Goal: Transaction & Acquisition: Purchase product/service

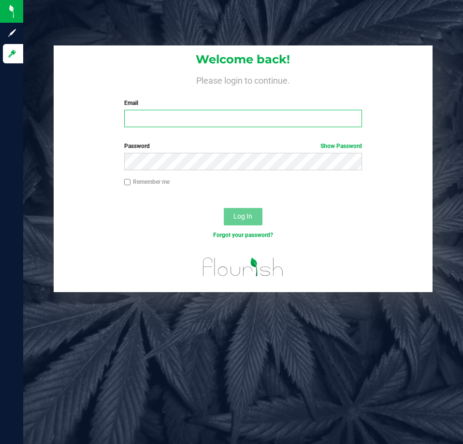
click at [207, 115] on input "Email" at bounding box center [243, 118] width 238 height 17
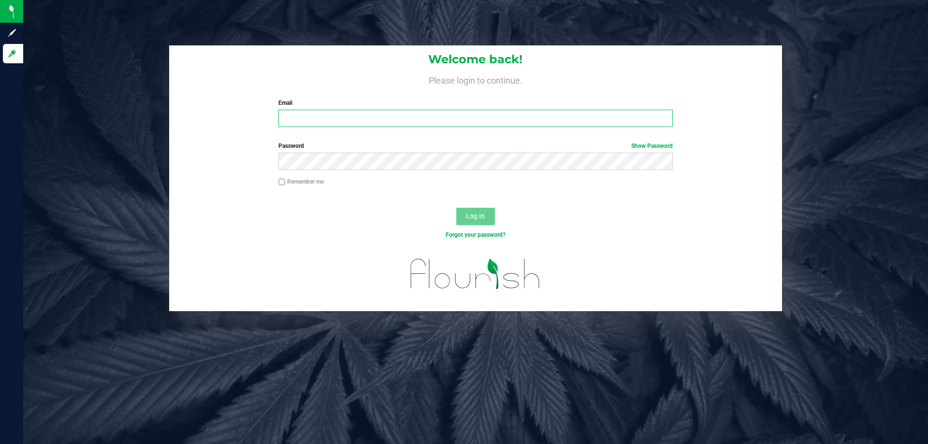
click at [334, 116] on input "Email" at bounding box center [475, 118] width 394 height 17
type input "lsherman@liveparallel.com"
click at [456, 208] on button "Log In" at bounding box center [475, 216] width 39 height 17
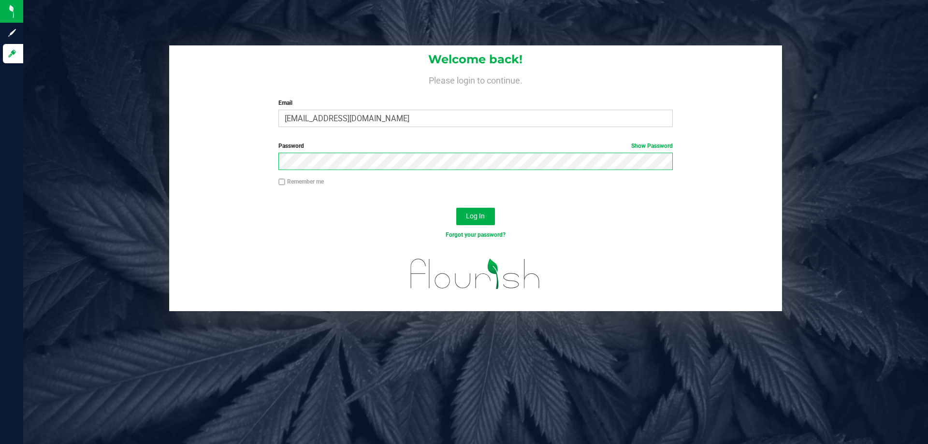
click at [456, 208] on button "Log In" at bounding box center [475, 216] width 39 height 17
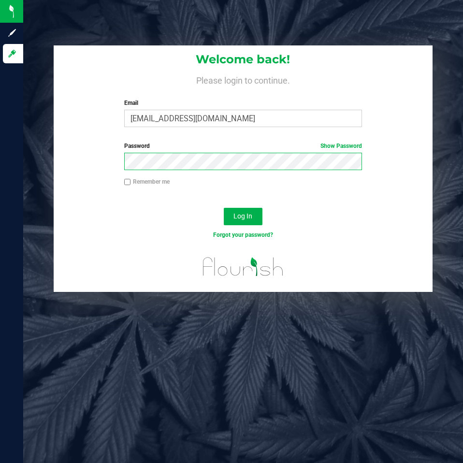
click at [224, 208] on button "Log In" at bounding box center [243, 216] width 39 height 17
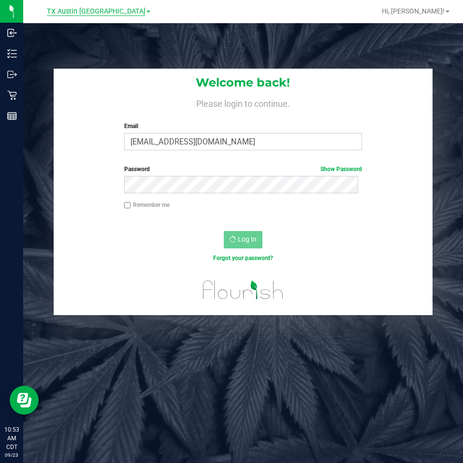
click at [95, 14] on span "TX Austin DC" at bounding box center [96, 11] width 99 height 9
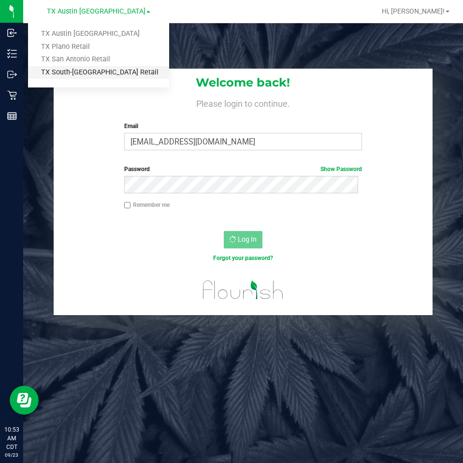
click at [84, 74] on link "TX South-Austin Retail" at bounding box center [98, 72] width 141 height 13
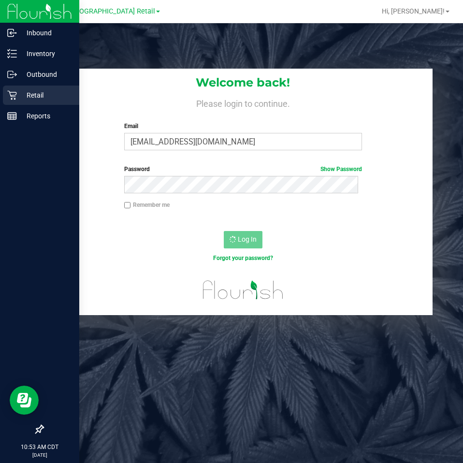
click at [17, 95] on p "Retail" at bounding box center [46, 95] width 58 height 12
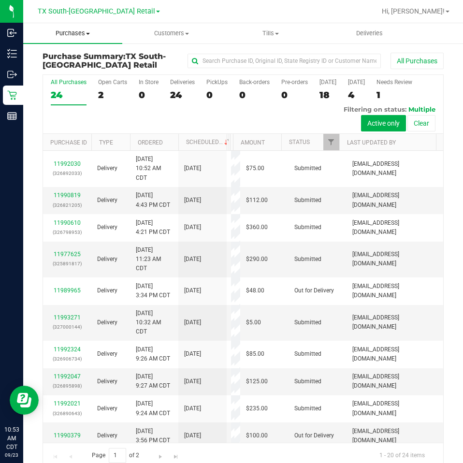
click at [64, 32] on span "Purchases" at bounding box center [72, 33] width 99 height 9
click at [67, 66] on span "Fulfillment" at bounding box center [53, 70] width 60 height 8
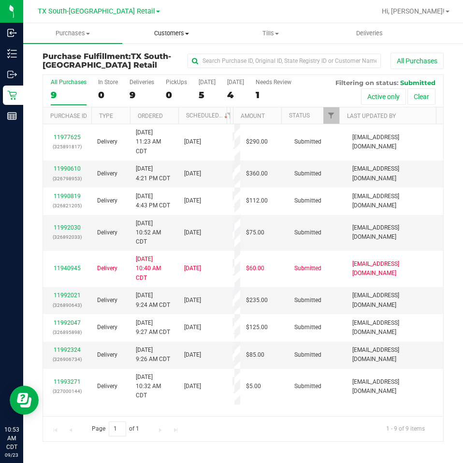
click at [149, 29] on span "Customers" at bounding box center [172, 33] width 98 height 9
click at [151, 64] on li "Add a new customer" at bounding box center [171, 70] width 99 height 12
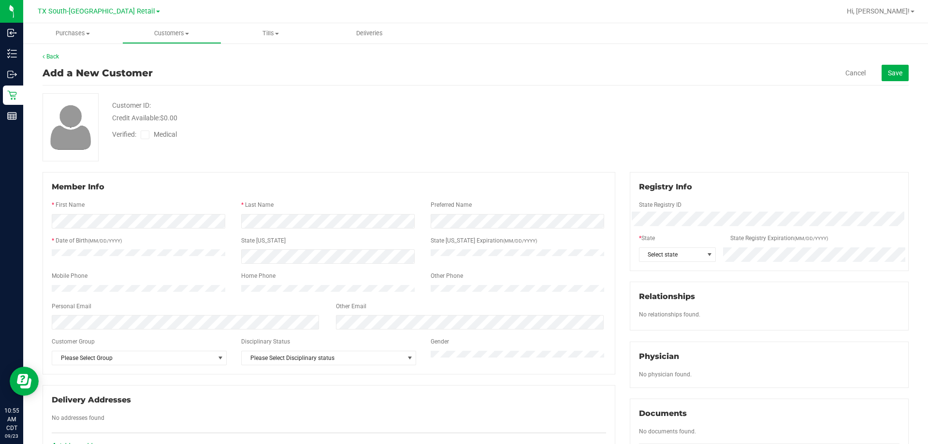
click at [146, 135] on icon at bounding box center [145, 135] width 6 height 0
click at [0, 0] on input "Medical" at bounding box center [0, 0] width 0 height 0
click at [462, 253] on span at bounding box center [709, 255] width 8 height 8
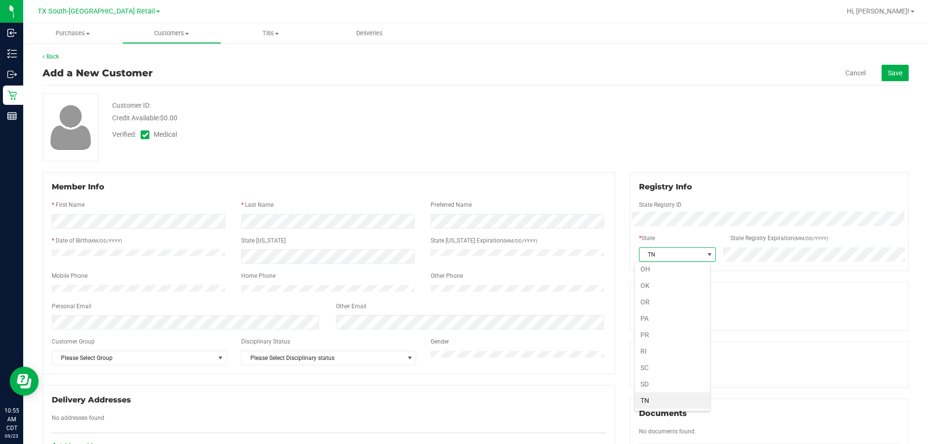
scroll to position [594, 0]
click at [462, 402] on li "TX" at bounding box center [671, 400] width 75 height 16
click at [462, 266] on div "Registry Info State Registry ID * State State Registry Expiration (MM/DD/YYYY) …" at bounding box center [769, 221] width 279 height 99
click at [462, 236] on div "State Registry Expiration (MM/DD/YYYY)" at bounding box center [815, 239] width 184 height 11
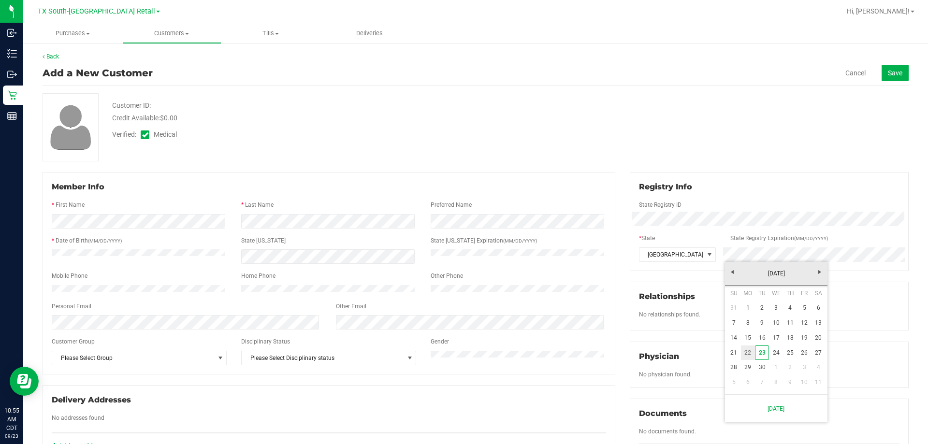
click at [462, 350] on link "22" at bounding box center [748, 352] width 14 height 15
click at [462, 158] on div "Customer ID: Credit Available: $0.00 Verified: Medical" at bounding box center [475, 127] width 880 height 68
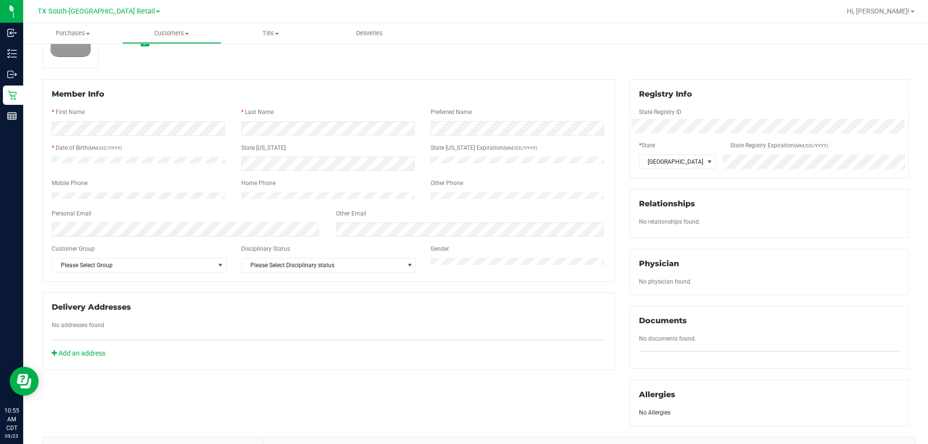
scroll to position [97, 0]
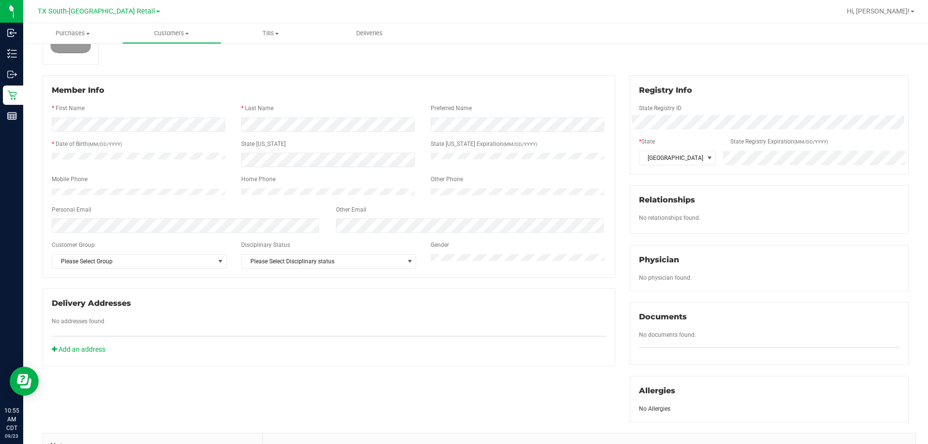
click at [182, 182] on div "Mobile Phone" at bounding box center [138, 180] width 189 height 11
click at [85, 357] on div at bounding box center [329, 356] width 554 height 2
click at [90, 355] on div "Add an address" at bounding box center [328, 350] width 569 height 10
click at [93, 353] on link "Add an address" at bounding box center [79, 349] width 54 height 8
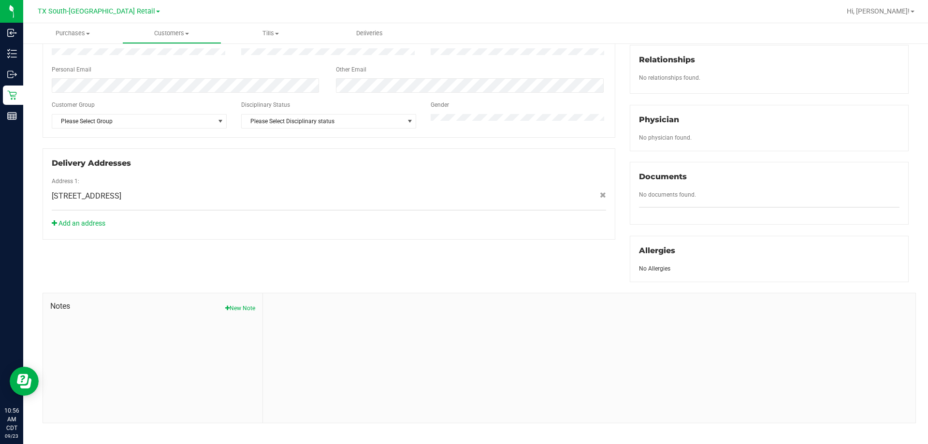
scroll to position [242, 0]
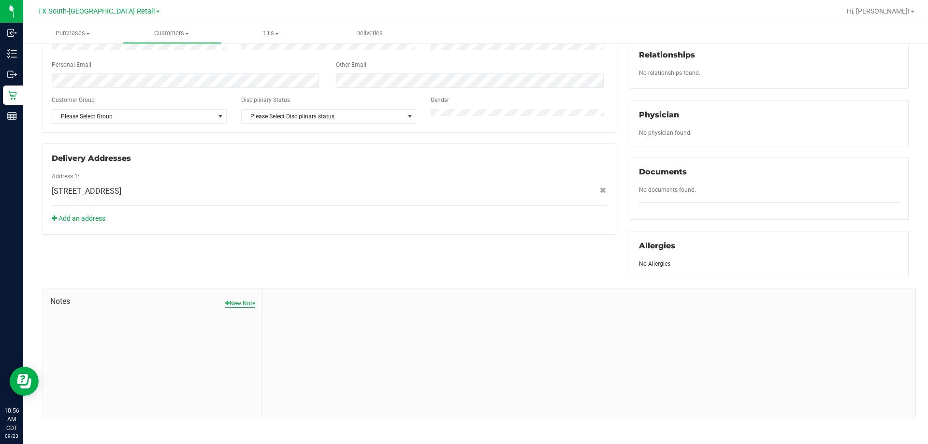
click at [245, 304] on button "New Note" at bounding box center [240, 303] width 30 height 9
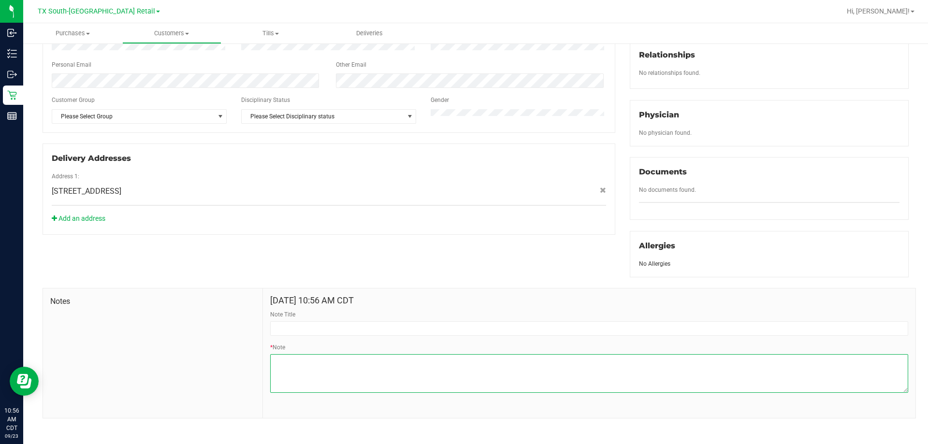
click at [359, 359] on textarea "* Note" at bounding box center [589, 373] width 638 height 39
paste textarea "Patient Name: Donald Brown Address: 6737 tierra dr Waco, TX, 76712 Phone Number…"
type textarea "Patient Name: Donald Brown Address: 6737 tierra dr Waco, TX, 76712 Phone Number…"
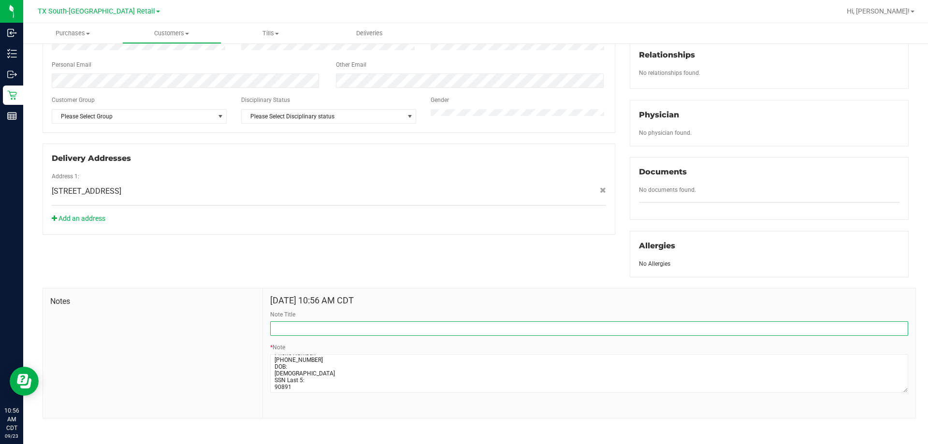
click at [375, 322] on input "Note Title" at bounding box center [589, 328] width 638 height 14
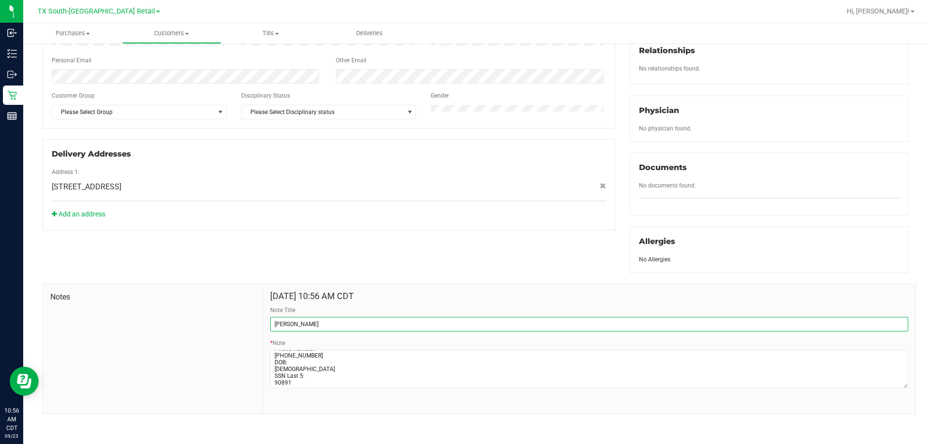
scroll to position [247, 0]
type input "CURT"
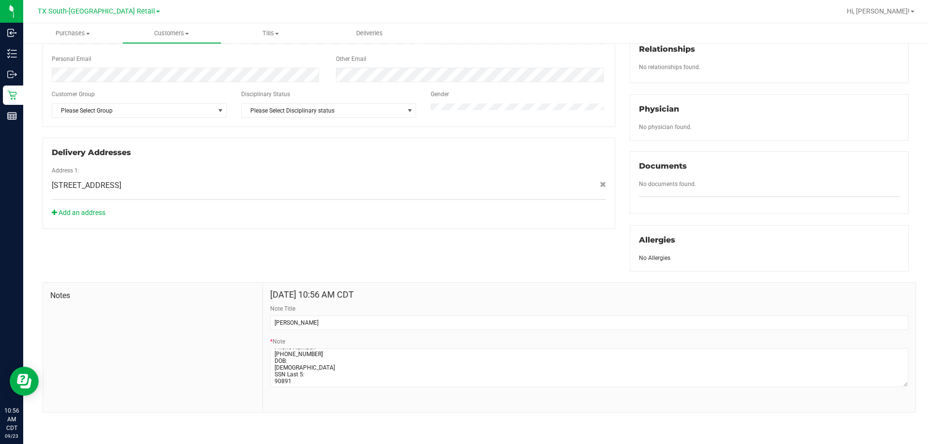
click at [441, 406] on div "Sep 23, 2025 10:56 AM CDT Note Title CURT * Note" at bounding box center [589, 347] width 652 height 129
click at [462, 303] on form "Sep 23, 2025 10:56 AM CDT Note Title CURT * Note" at bounding box center [589, 342] width 638 height 104
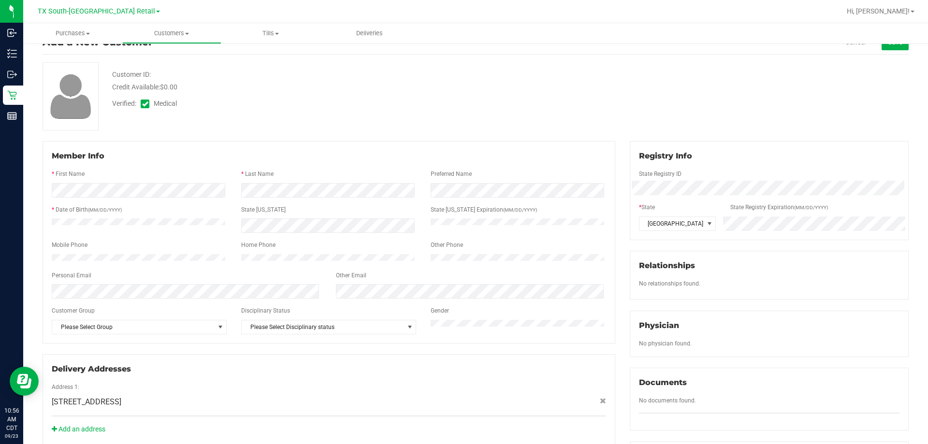
scroll to position [0, 0]
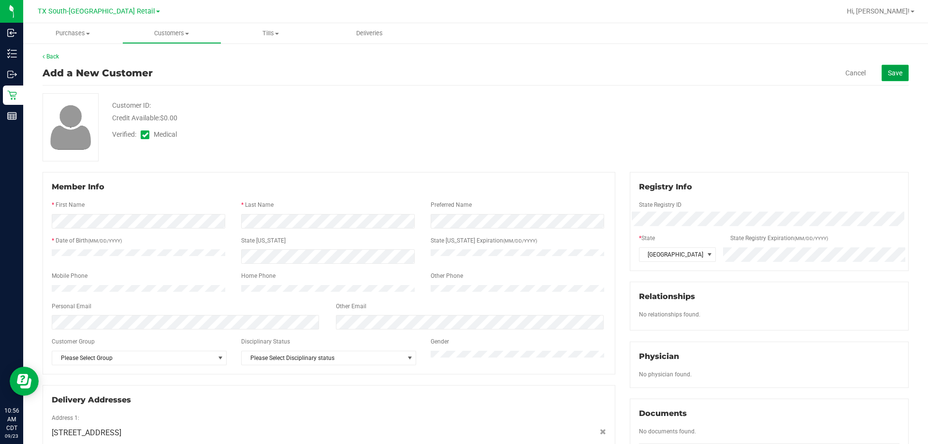
click at [462, 67] on button "Save" at bounding box center [894, 73] width 27 height 16
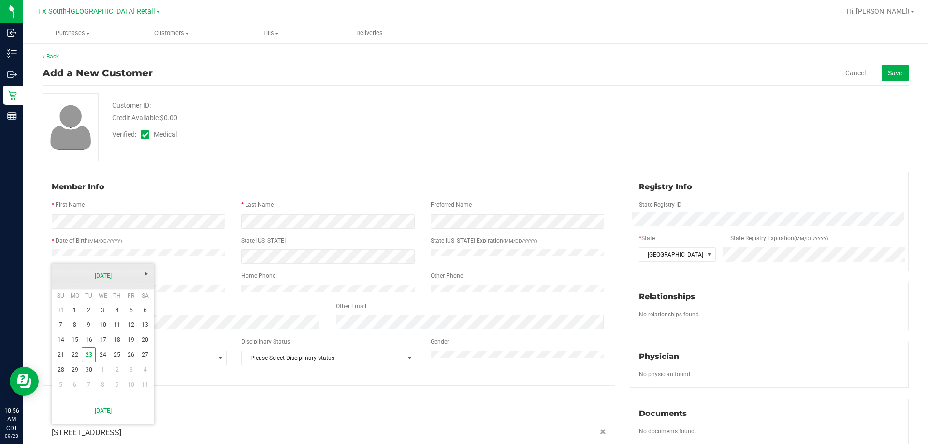
click at [56, 273] on link "September 2025" at bounding box center [103, 276] width 104 height 15
click at [57, 273] on link "2025" at bounding box center [103, 276] width 104 height 15
click at [60, 273] on link "2020-2029" at bounding box center [103, 276] width 104 height 15
click at [54, 276] on link "Previous" at bounding box center [59, 274] width 15 height 15
click at [89, 358] on link "1980 - 1989" at bounding box center [90, 357] width 25 height 25
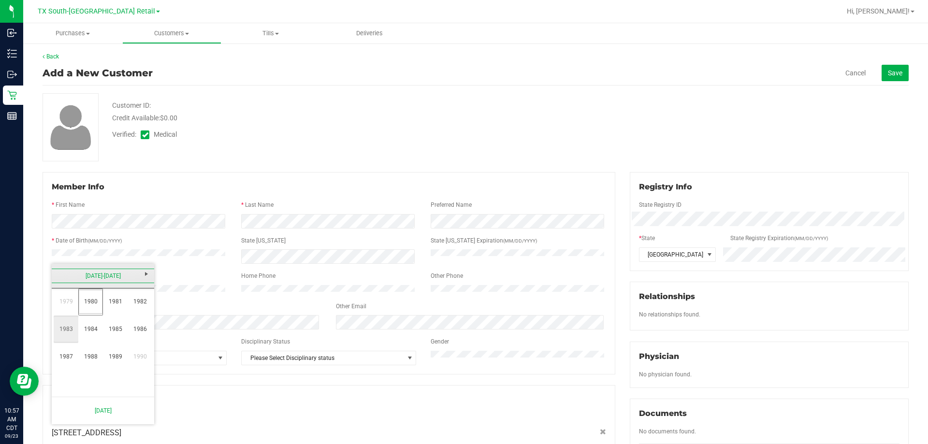
click at [72, 328] on link "1983" at bounding box center [66, 329] width 25 height 25
click at [73, 323] on link "May" at bounding box center [66, 329] width 25 height 25
click at [140, 322] on link "14" at bounding box center [145, 324] width 14 height 15
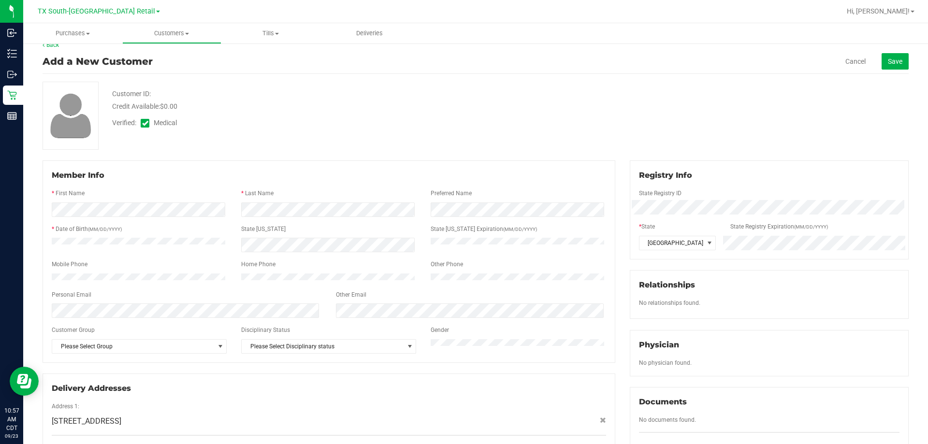
scroll to position [6, 0]
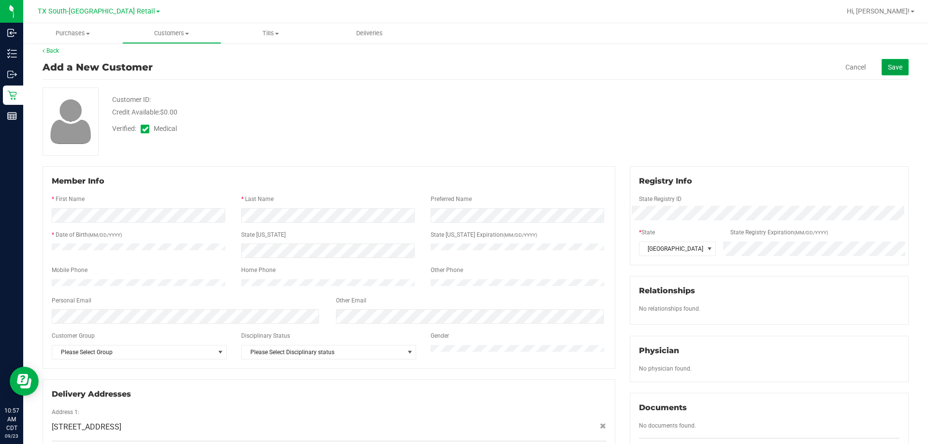
click at [462, 68] on span "Save" at bounding box center [895, 67] width 14 height 8
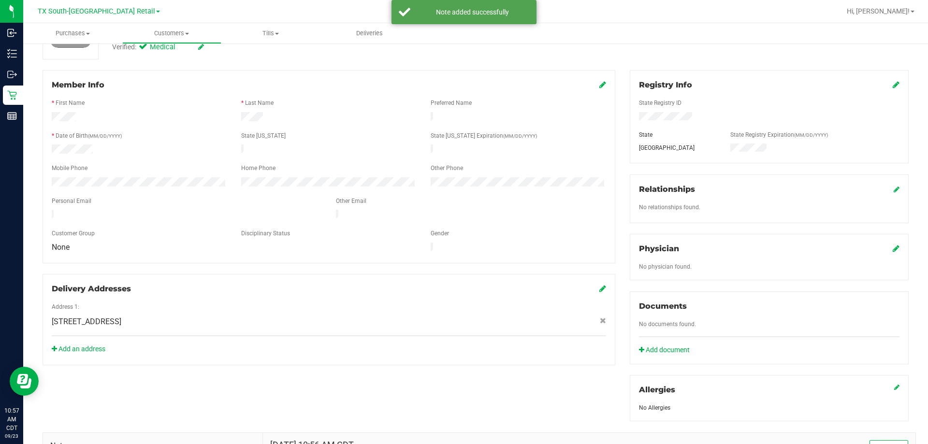
scroll to position [102, 0]
click at [462, 250] on icon at bounding box center [895, 250] width 7 height 8
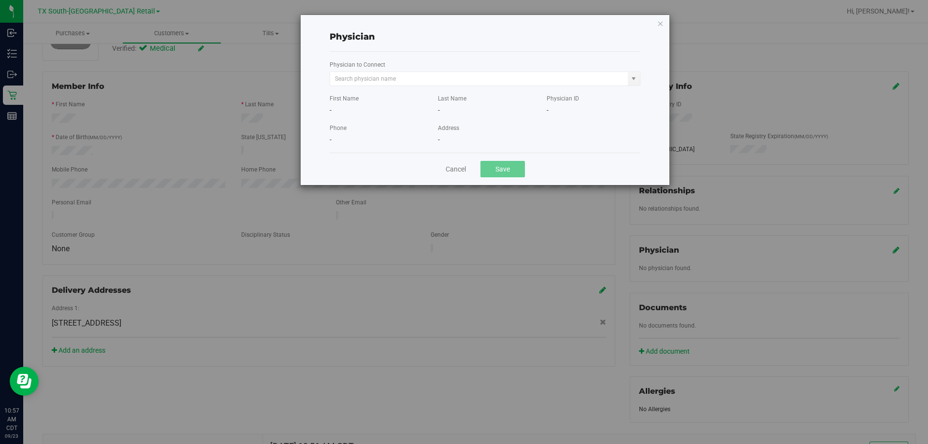
click at [357, 67] on label "Physician to Connect" at bounding box center [358, 64] width 56 height 9
click at [358, 74] on input "text" at bounding box center [479, 79] width 298 height 14
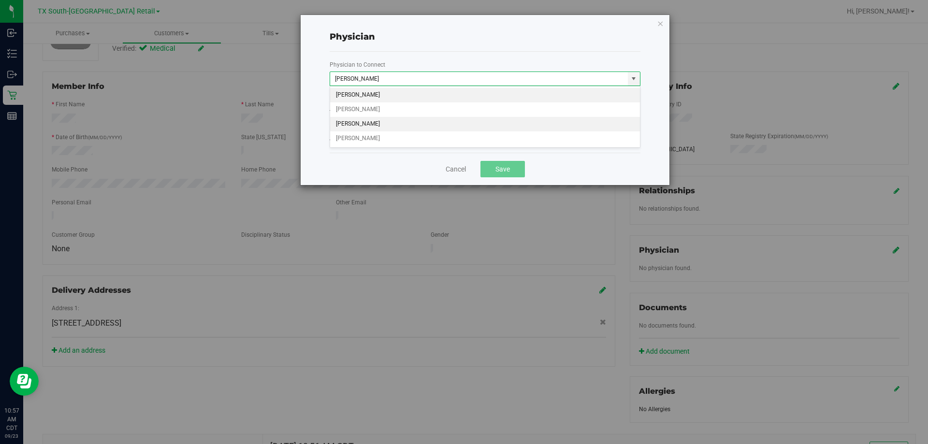
click at [433, 126] on li "GAVIN MORELAND" at bounding box center [485, 124] width 310 height 14
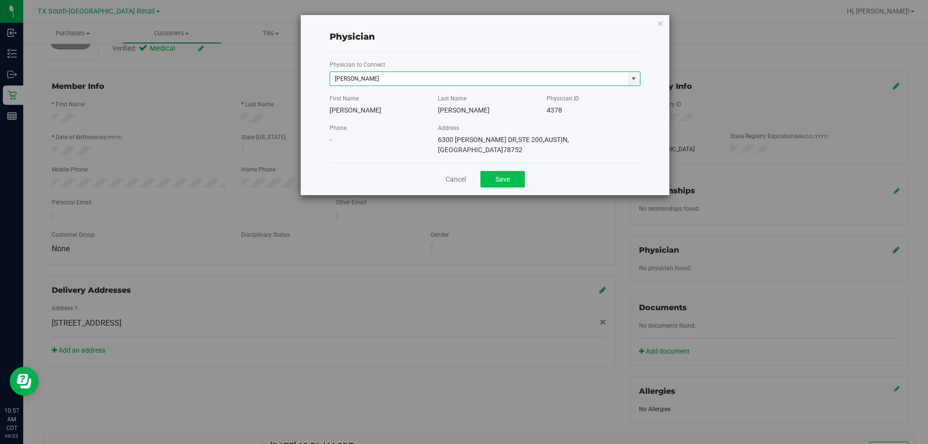
type input "GAVIN MORELAND"
click at [462, 171] on button "Save" at bounding box center [502, 179] width 44 height 16
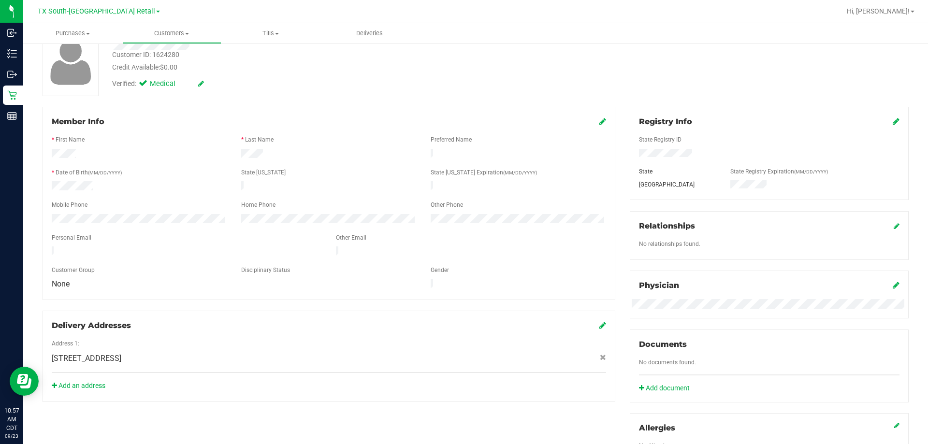
scroll to position [0, 0]
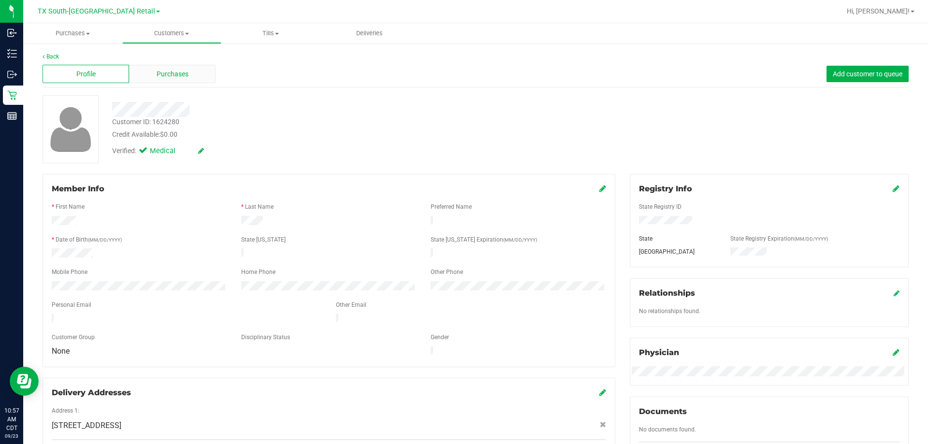
click at [197, 76] on div "Purchases" at bounding box center [172, 74] width 86 height 18
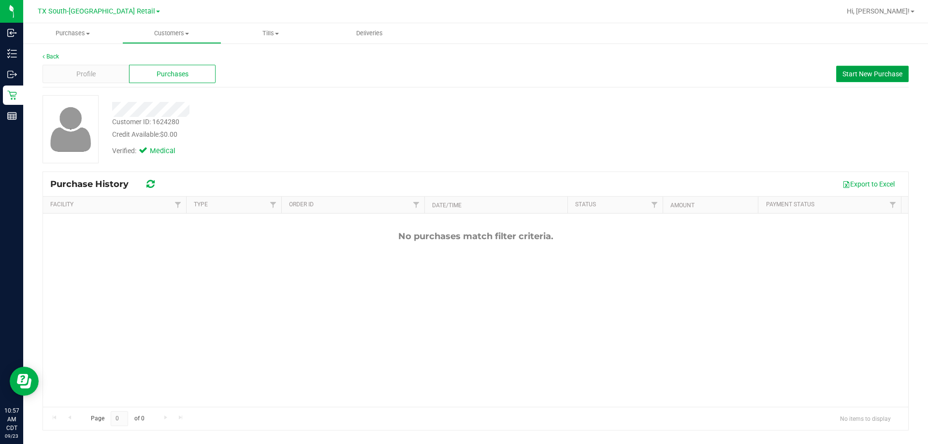
click at [462, 69] on button "Start New Purchase" at bounding box center [872, 74] width 72 height 16
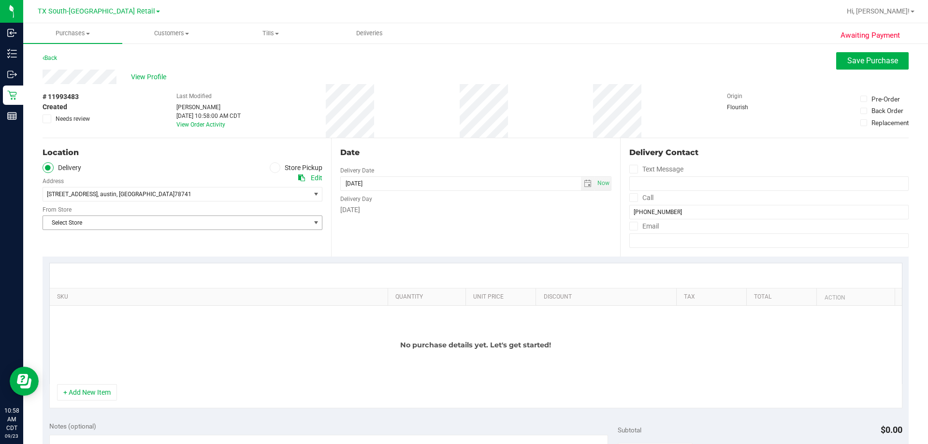
click at [315, 233] on div "Location Delivery Store Pickup Address Edit 7105 east riverside , austin , TX 7…" at bounding box center [187, 197] width 288 height 118
click at [312, 225] on span "select" at bounding box center [316, 223] width 8 height 8
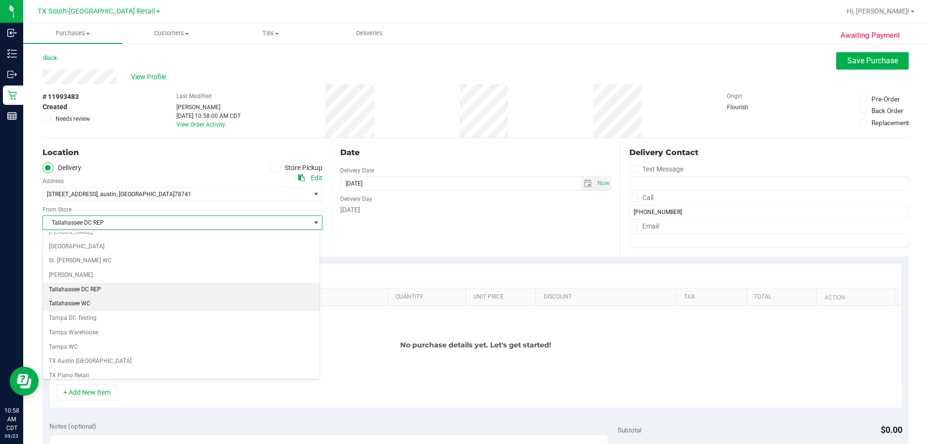
scroll to position [627, 0]
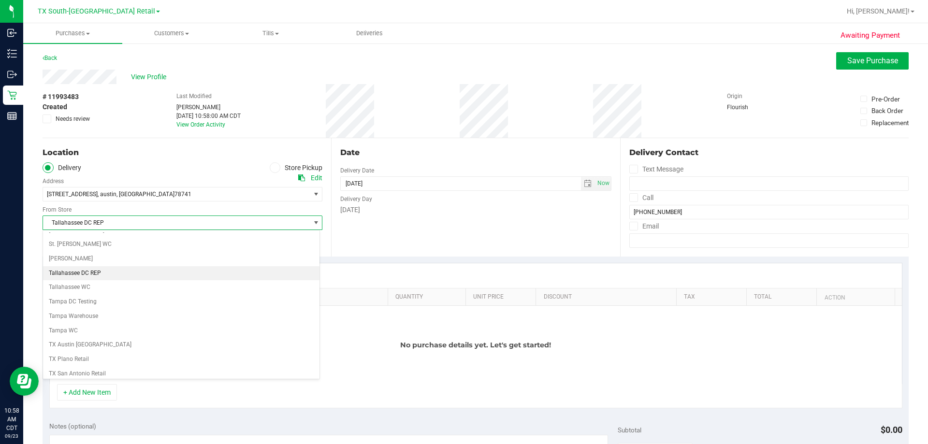
click at [267, 230] on div "Select Store Bonita Springs WC Boynton Beach WC Bradenton WC Brandon WC Brooksv…" at bounding box center [181, 304] width 277 height 149
click at [272, 223] on span "Tallahassee DC REP" at bounding box center [176, 223] width 267 height 14
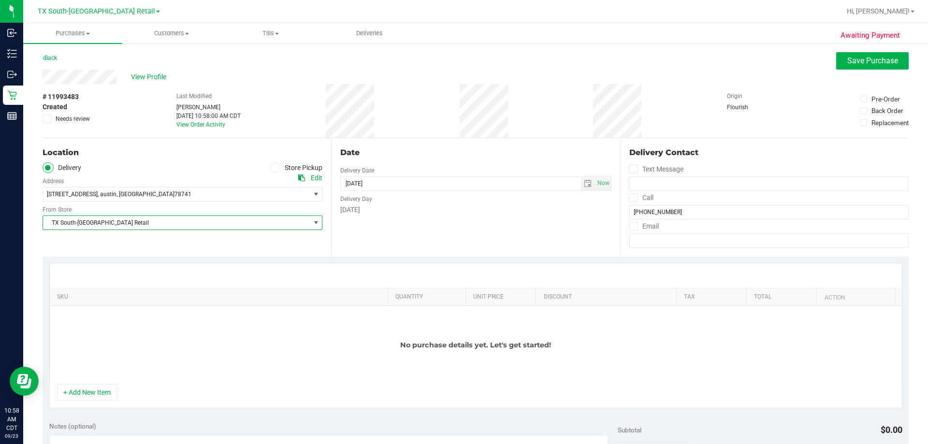
click at [345, 242] on div "Date Delivery Date 09/23/2025 Now 09/23/2025 10:58 AM Now Delivery Day Tuesday" at bounding box center [475, 197] width 288 height 118
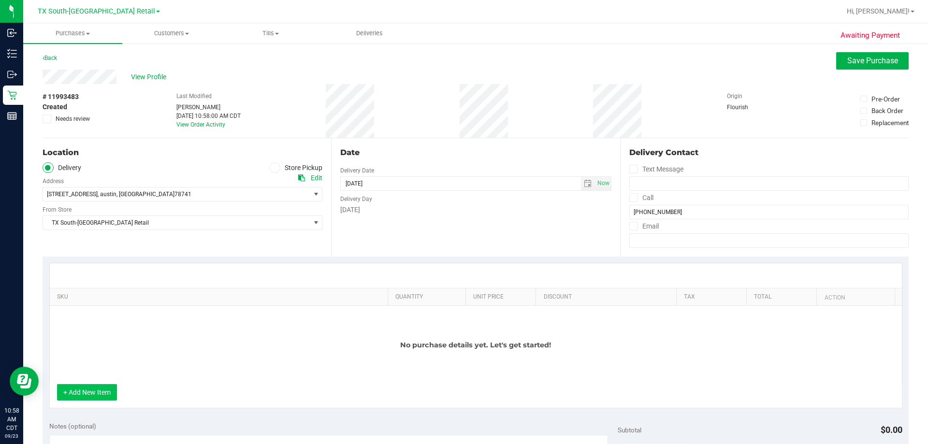
click at [110, 392] on button "+ Add New Item" at bounding box center [87, 392] width 60 height 16
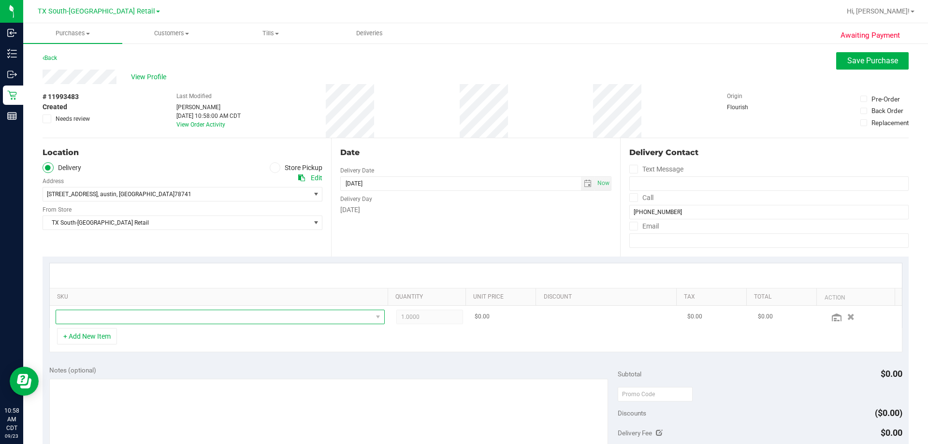
click at [155, 320] on span "NO DATA FOUND" at bounding box center [214, 317] width 316 height 14
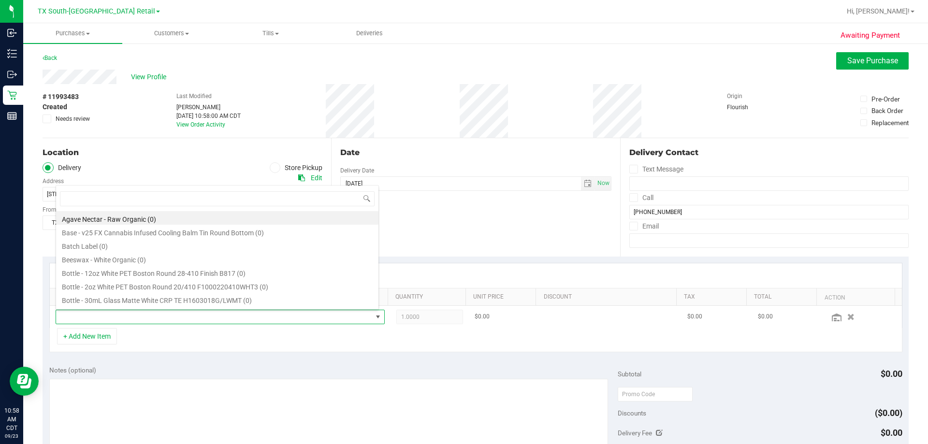
scroll to position [14, 320]
type input "texas"
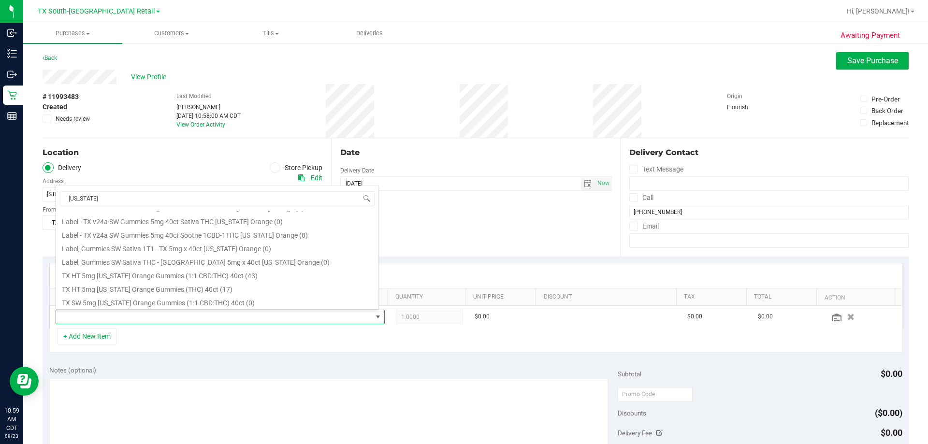
scroll to position [97, 0]
click at [148, 285] on li "TX HT 5mg Texas Orange Gummies (THC) 40ct (17)" at bounding box center [217, 284] width 322 height 14
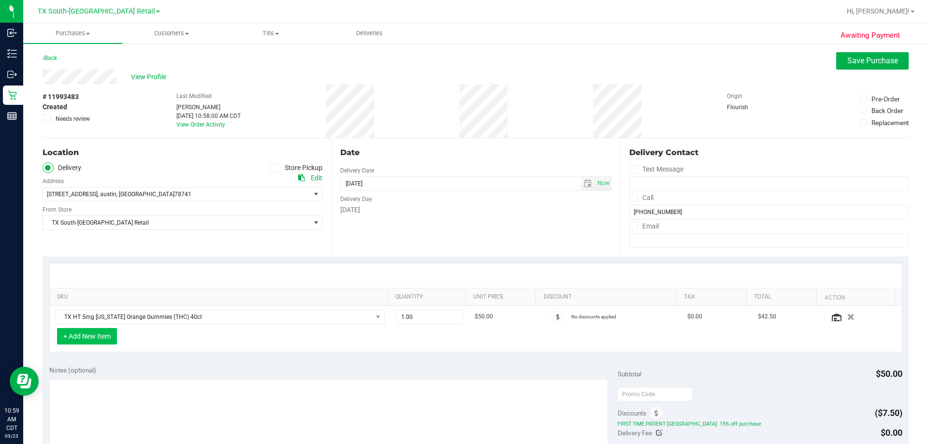
click at [116, 334] on button "+ Add New Item" at bounding box center [87, 336] width 60 height 16
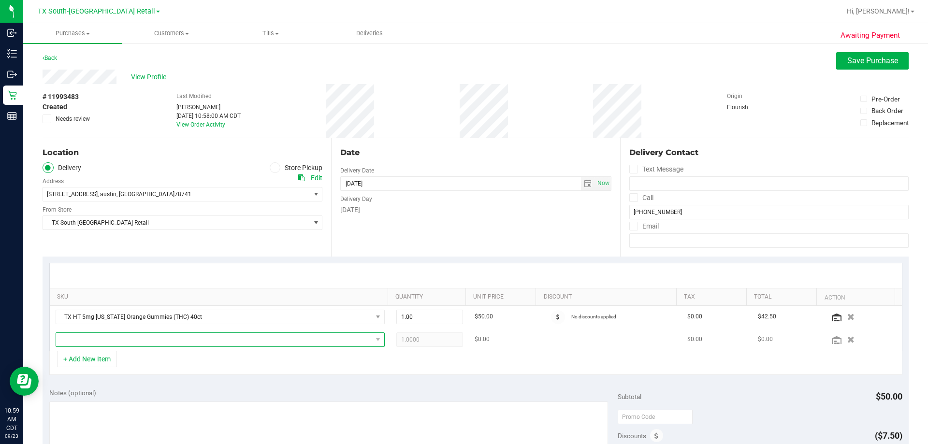
click at [116, 336] on span "NO DATA FOUND" at bounding box center [214, 340] width 316 height 14
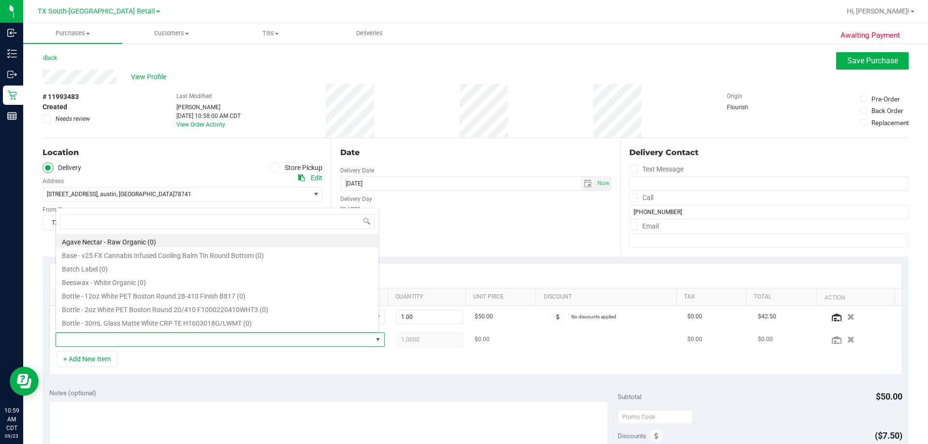
scroll to position [14, 320]
type input "fso"
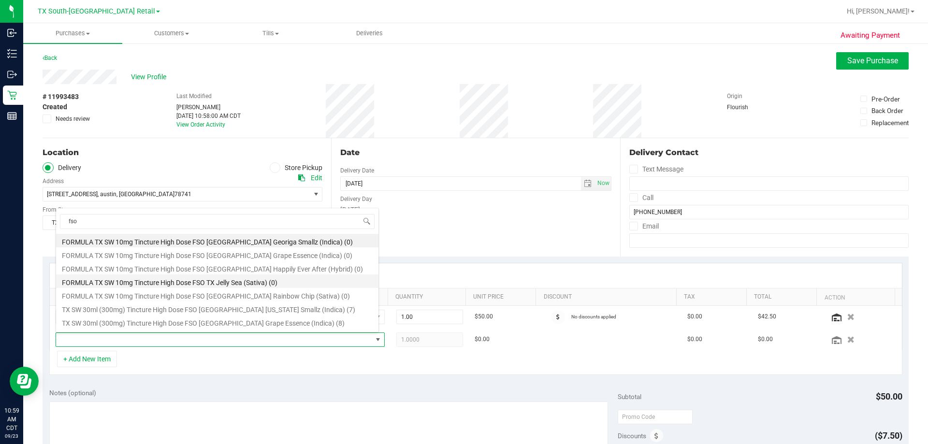
scroll to position [48, 0]
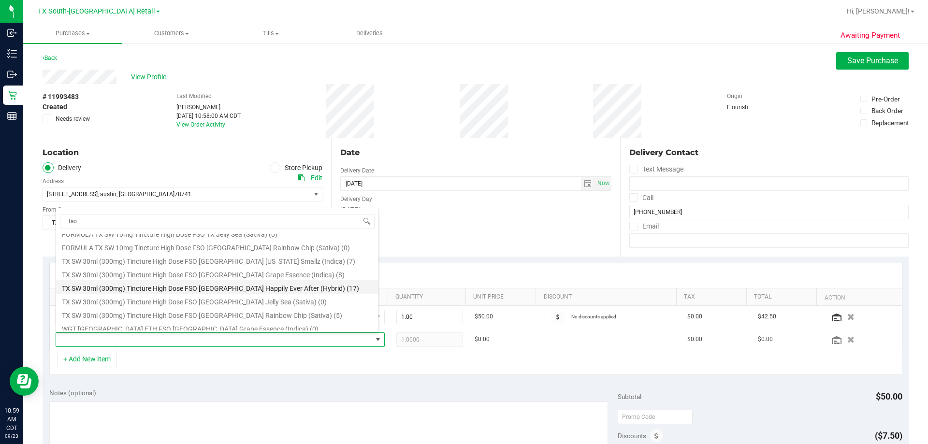
click at [223, 289] on li "TX SW 30ml (300mg) Tincture High Dose FSO TX Happily Ever After (Hybrid) (17)" at bounding box center [217, 287] width 322 height 14
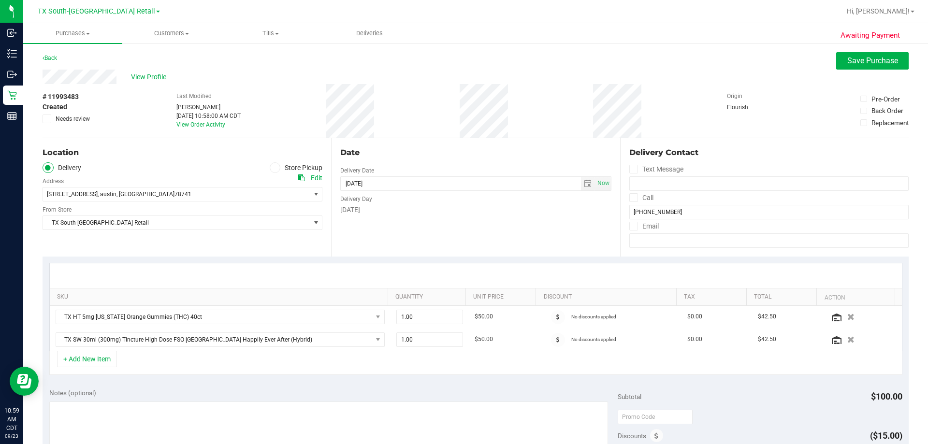
click at [363, 359] on div "+ Add New Item" at bounding box center [475, 363] width 853 height 24
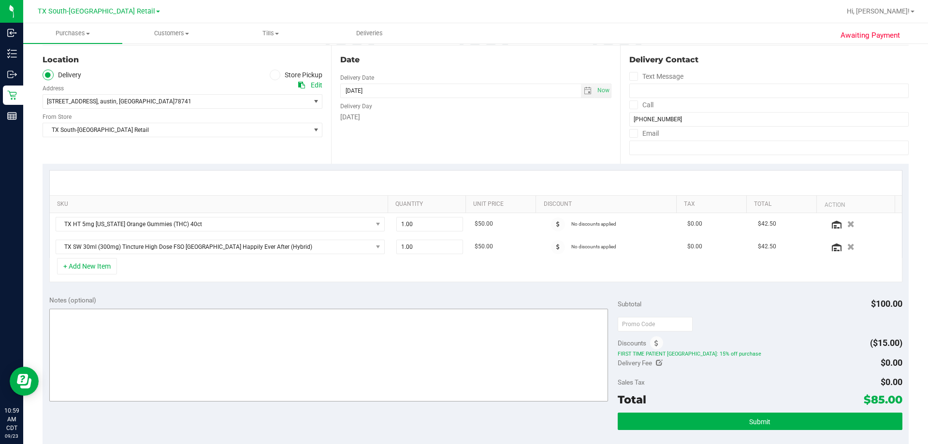
scroll to position [97, 0]
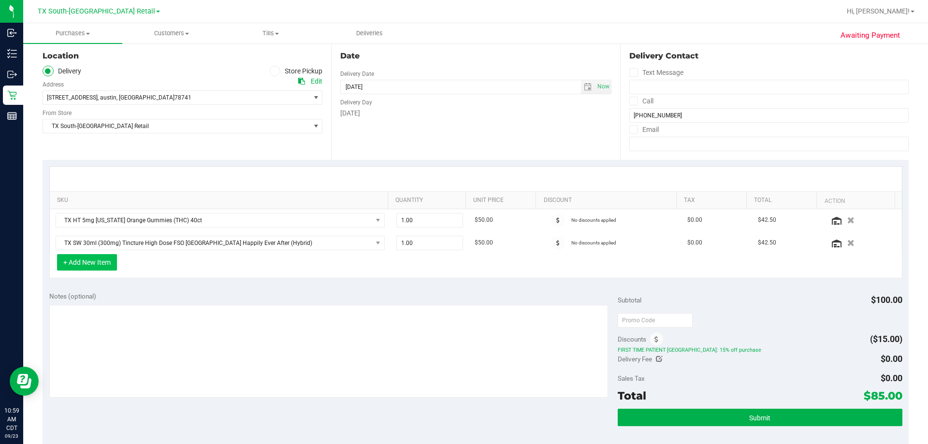
click at [102, 266] on button "+ Add New Item" at bounding box center [87, 262] width 60 height 16
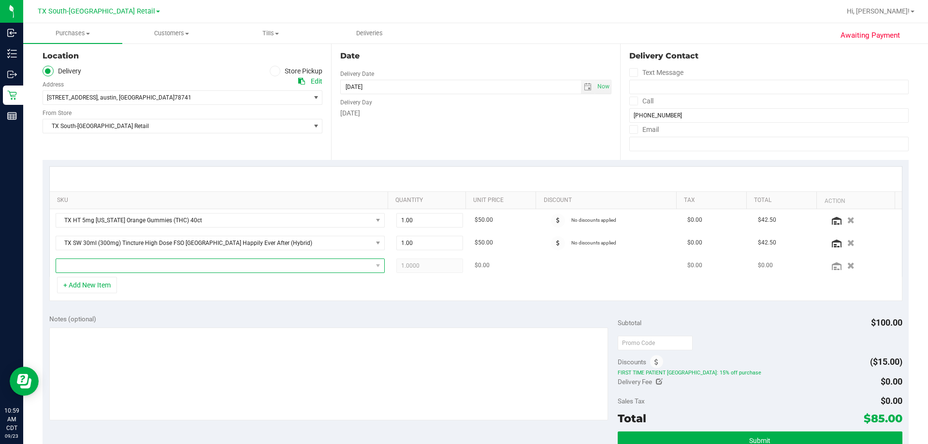
click at [110, 266] on span "NO DATA FOUND" at bounding box center [214, 266] width 316 height 14
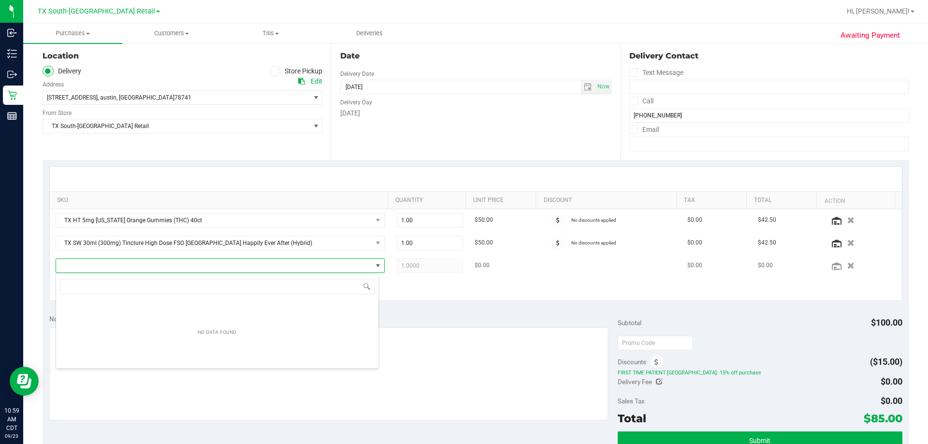
scroll to position [14, 320]
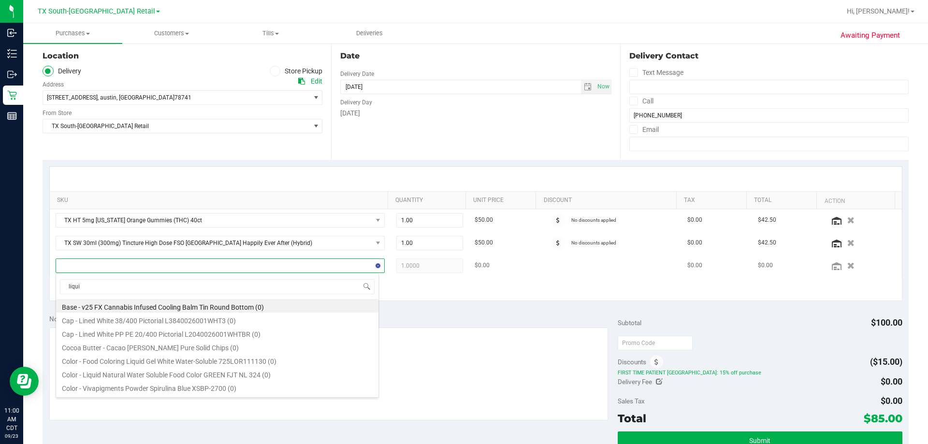
type input "liquid"
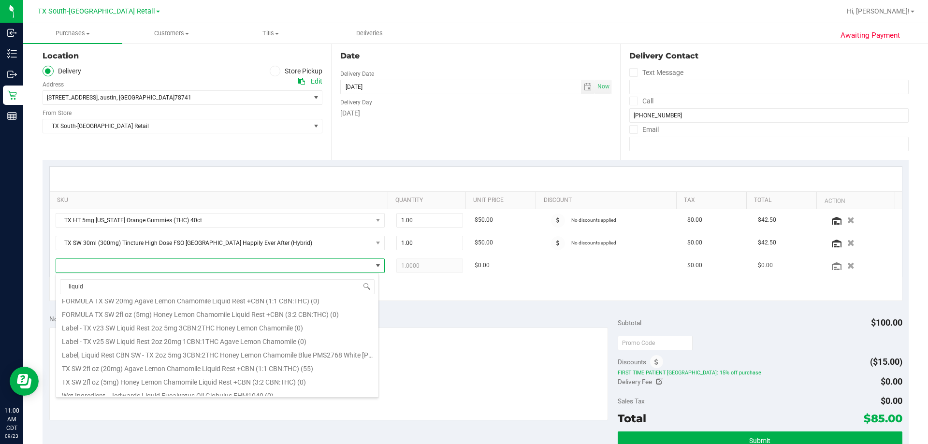
scroll to position [539, 0]
click at [94, 360] on li "TX SW 2fl oz (20mg) Agave Lemon Chamomile Liquid Rest +CBN (1:1 CBN:THC) (55)" at bounding box center [217, 362] width 322 height 14
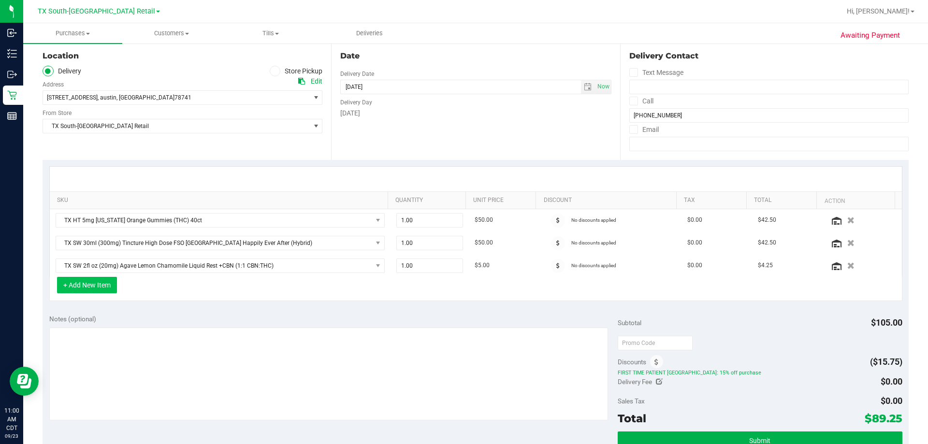
click at [89, 287] on button "+ Add New Item" at bounding box center [87, 285] width 60 height 16
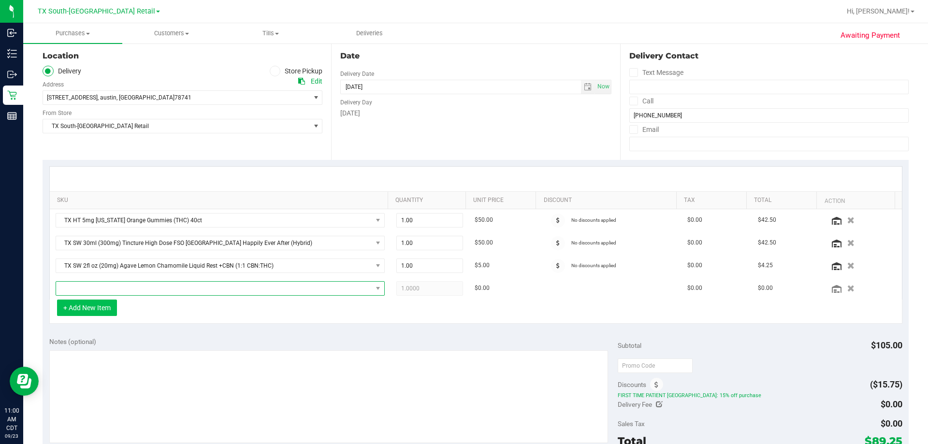
click at [89, 287] on span "NO DATA FOUND" at bounding box center [214, 289] width 316 height 14
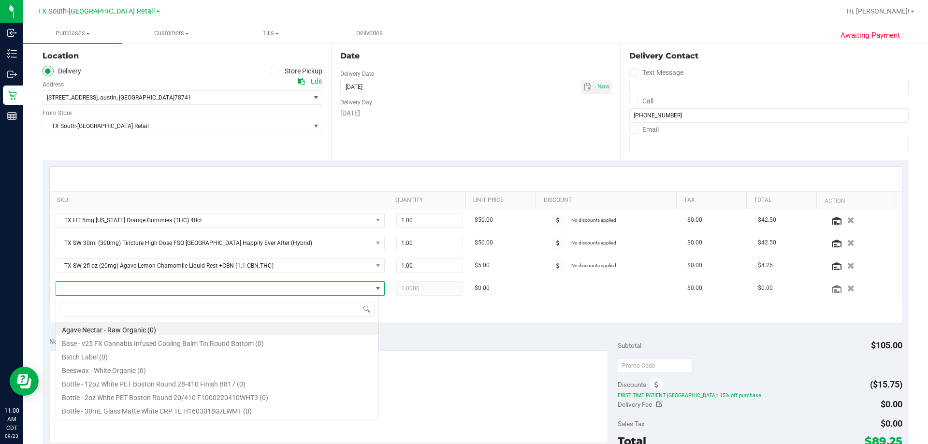
scroll to position [14, 320]
type input "fruit"
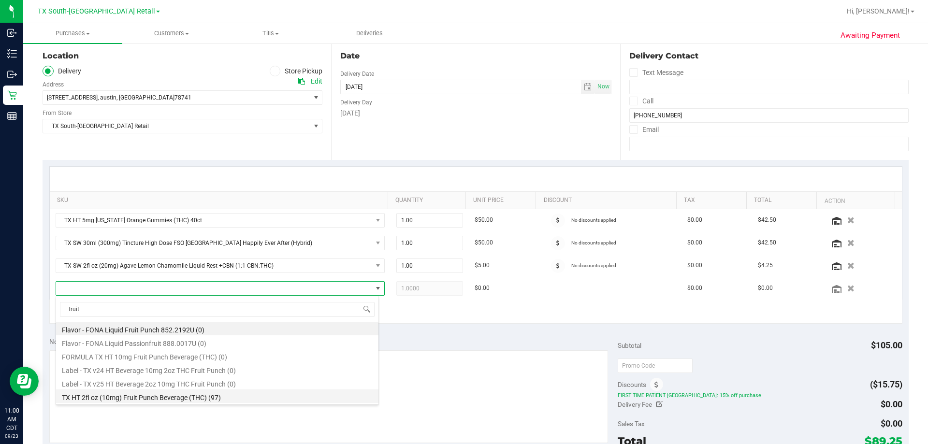
click at [161, 390] on li "TX HT 2fl oz (10mg) Fruit Punch Beverage (THC) (97)" at bounding box center [217, 396] width 322 height 14
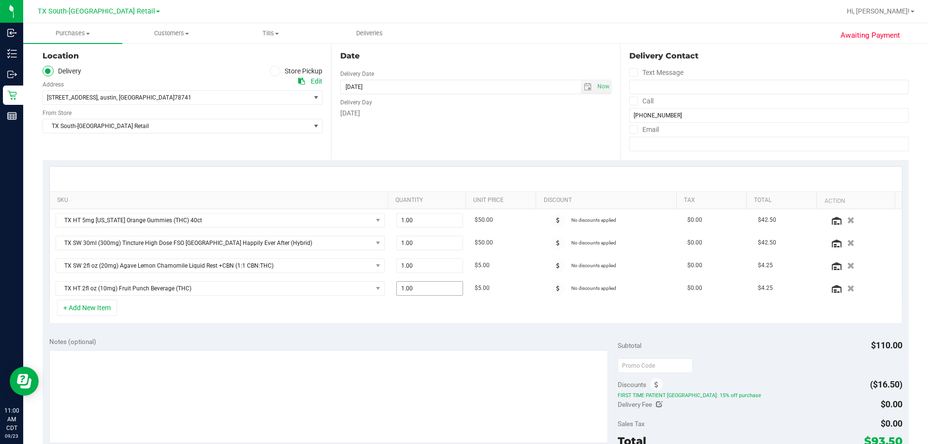
click at [425, 287] on span "1.00 1" at bounding box center [429, 288] width 67 height 14
type input "2"
type input "2.00"
click at [278, 301] on div "+ Add New Item" at bounding box center [475, 312] width 853 height 24
click at [274, 332] on div "Notes (optional) Subtotal $115.00 Discounts ($17.25) FIRST TIME PATIENT TX: 15%…" at bounding box center [476, 418] width 866 height 174
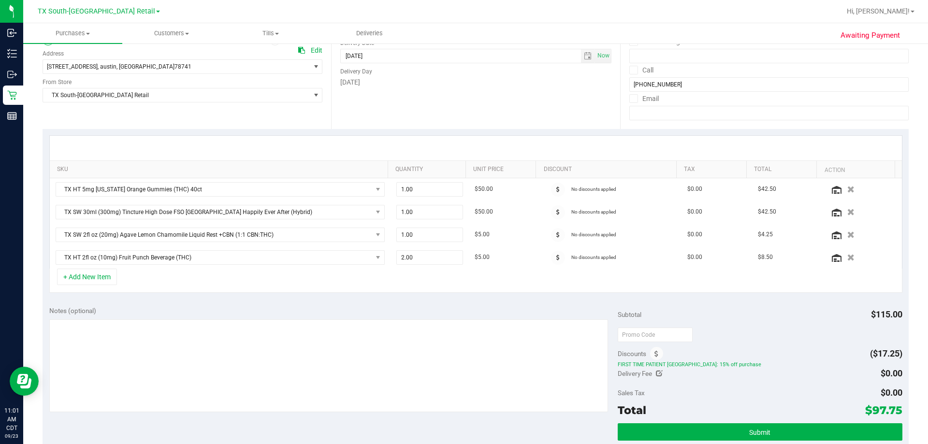
scroll to position [145, 0]
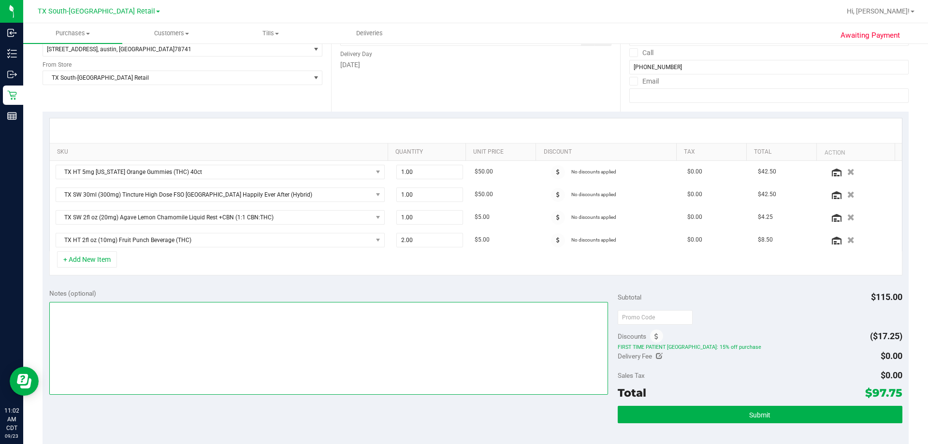
click at [417, 307] on textarea at bounding box center [328, 348] width 559 height 93
type textarea "walk-in-LS PU Confirmed-LS contact about registered nurse, first responder disc…"
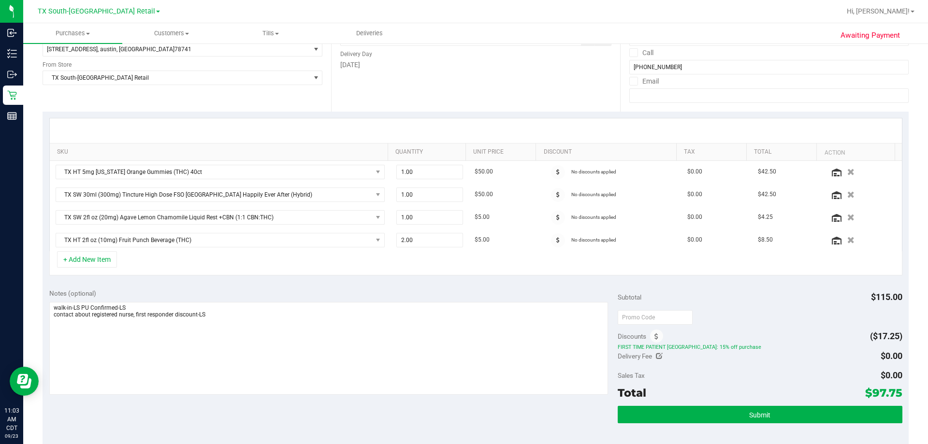
click at [462, 294] on div "Subtotal $115.00" at bounding box center [760, 296] width 284 height 17
click at [462, 409] on button "Submit" at bounding box center [760, 414] width 284 height 17
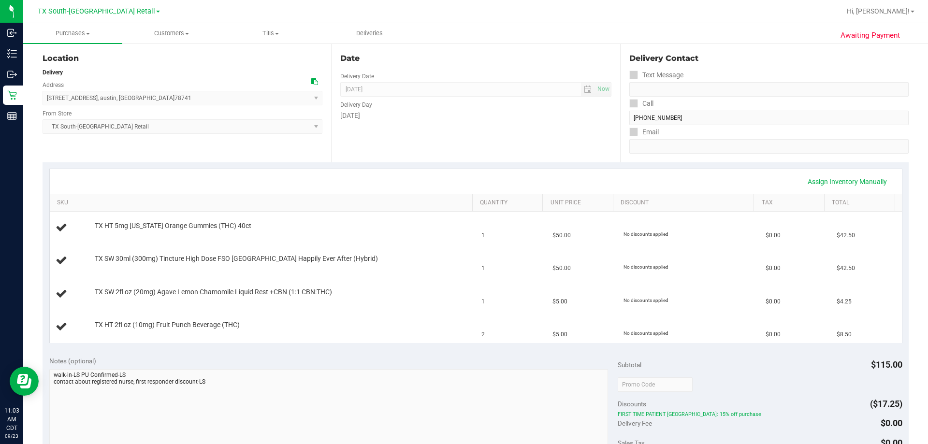
scroll to position [97, 0]
click at [462, 169] on div "Assign Inventory Manually" at bounding box center [476, 179] width 852 height 25
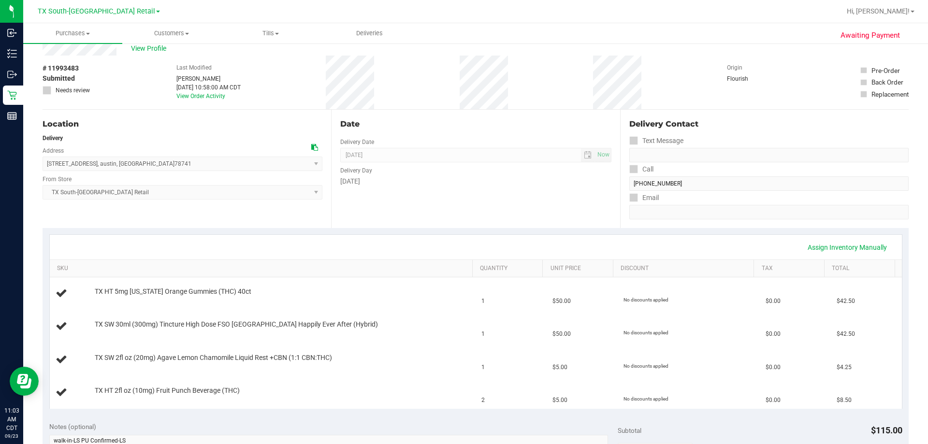
scroll to position [0, 0]
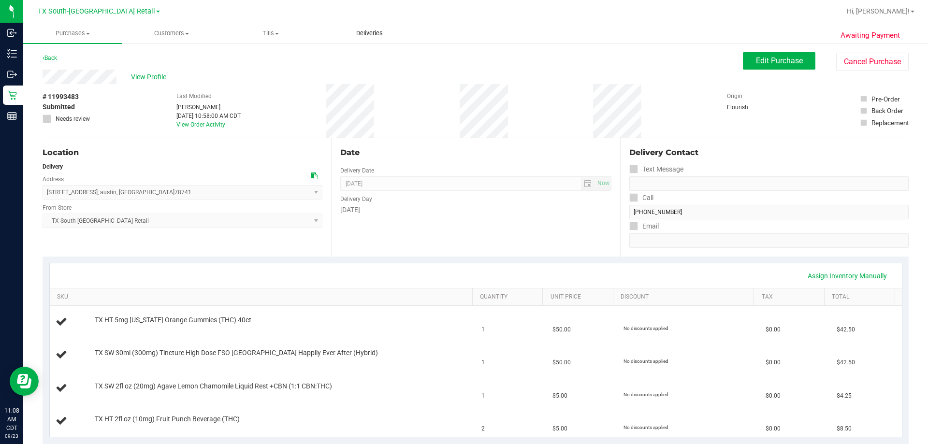
click at [364, 26] on uib-tab-heading "Deliveries" at bounding box center [369, 33] width 98 height 19
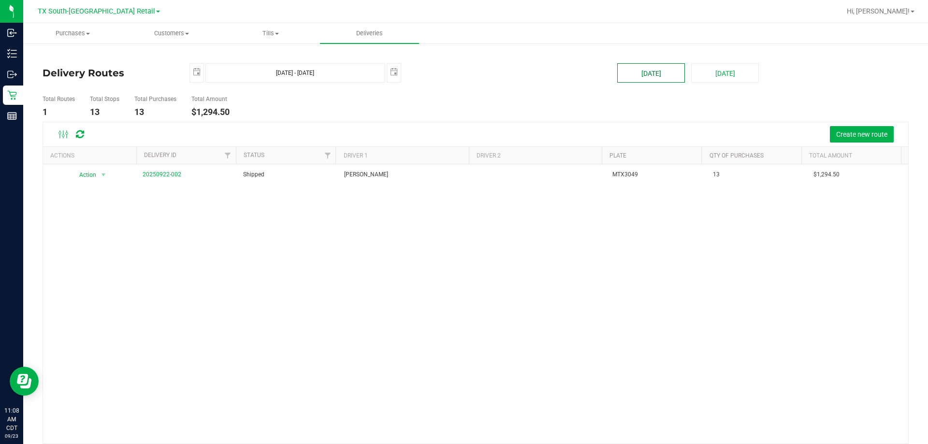
click at [462, 73] on button "Today" at bounding box center [651, 72] width 68 height 19
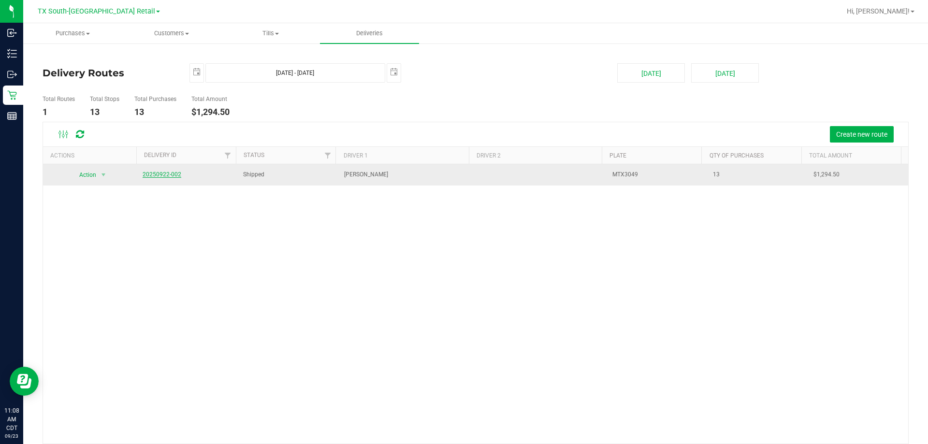
click at [168, 175] on link "20250922-002" at bounding box center [162, 174] width 39 height 7
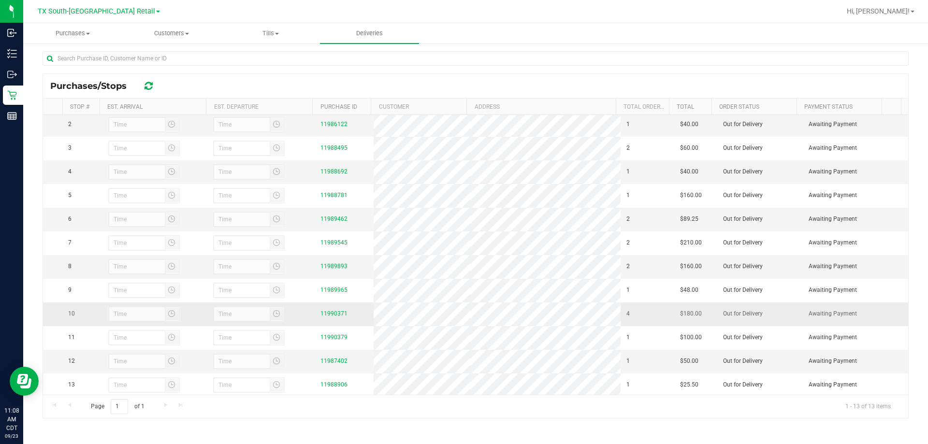
scroll to position [49, 0]
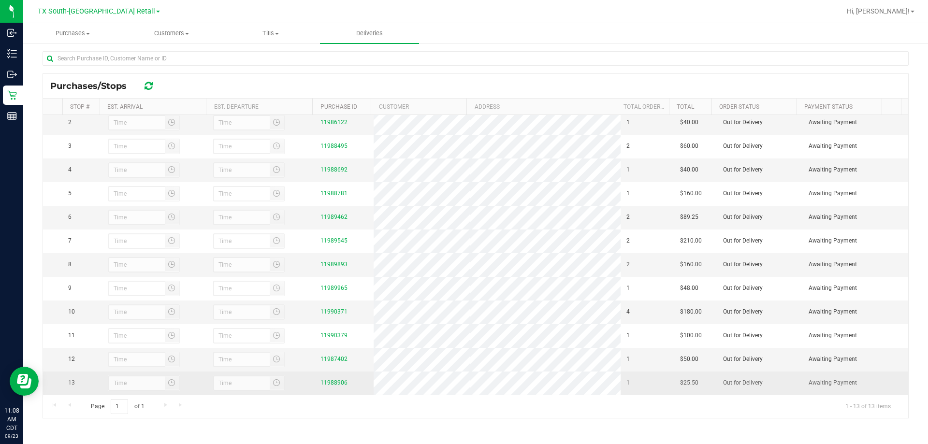
click at [326, 388] on div "11988906" at bounding box center [343, 382] width 47 height 9
click at [329, 382] on link "11988906" at bounding box center [333, 382] width 27 height 7
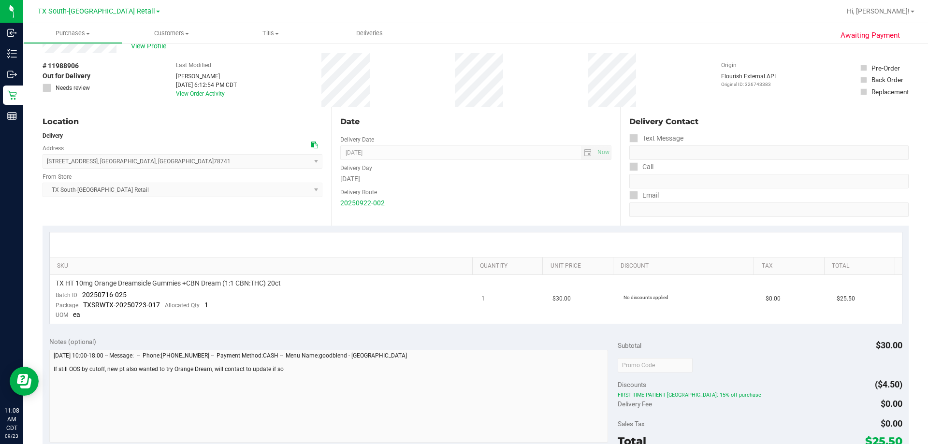
scroll to position [48, 0]
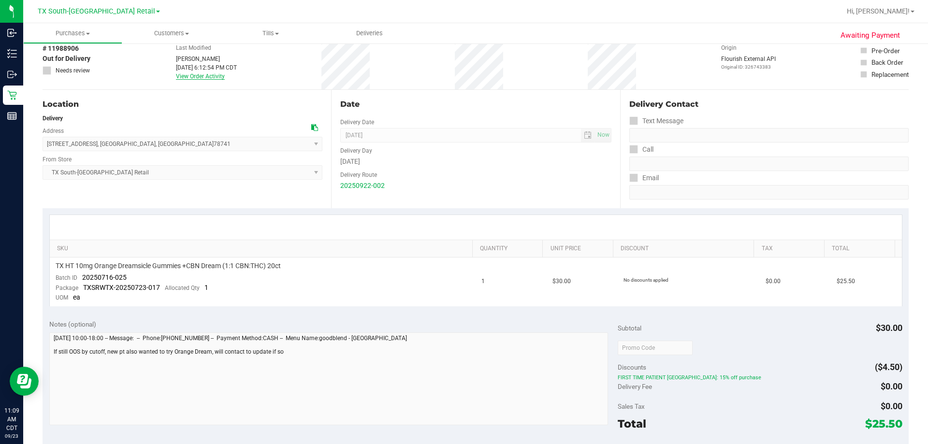
click at [187, 75] on link "View Order Activity" at bounding box center [200, 76] width 49 height 7
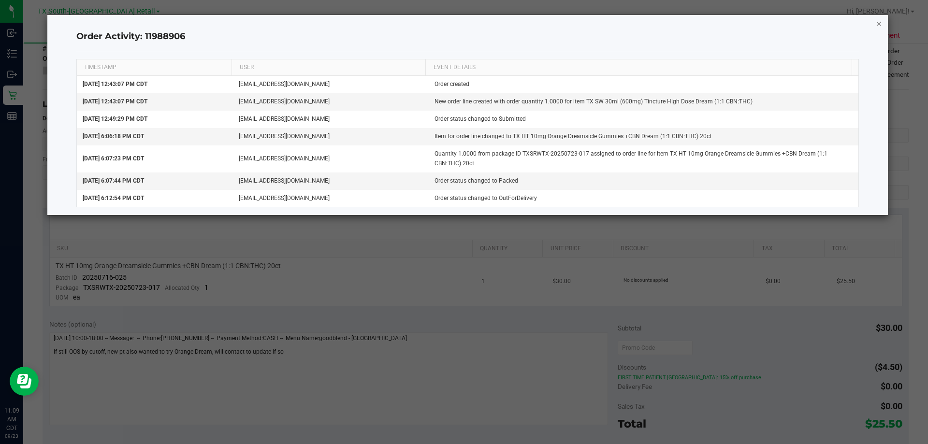
click at [462, 19] on icon "button" at bounding box center [879, 23] width 7 height 12
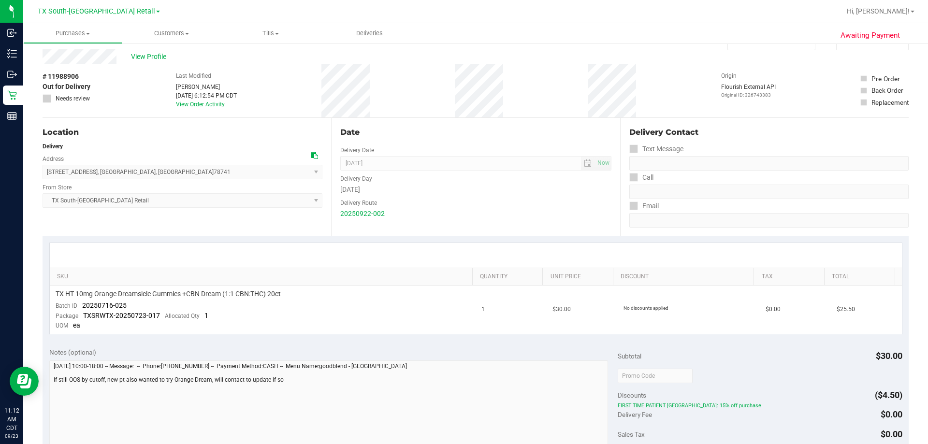
scroll to position [0, 0]
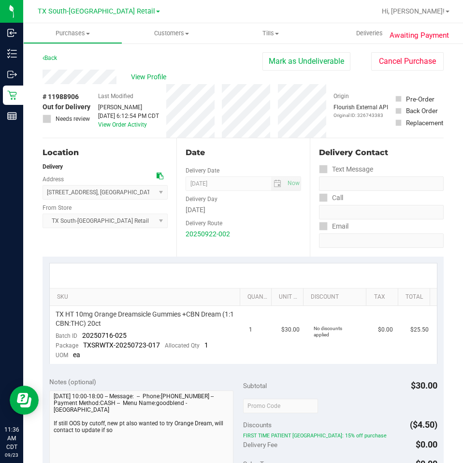
click at [221, 5] on div at bounding box center [274, 11] width 202 height 19
click at [59, 34] on span "Purchases" at bounding box center [73, 33] width 98 height 9
click at [56, 64] on li "Fulfillment" at bounding box center [72, 70] width 99 height 12
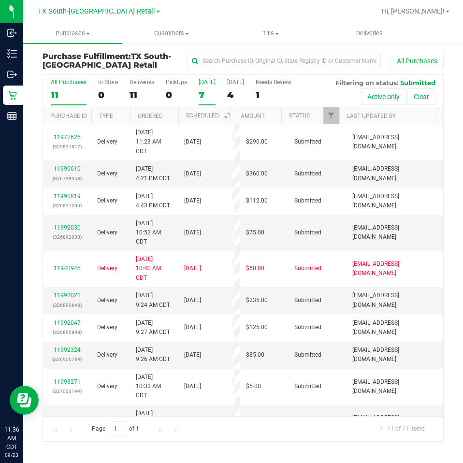
click at [207, 88] on label "Today 7" at bounding box center [207, 92] width 17 height 27
click at [0, 0] on input "Today 7" at bounding box center [0, 0] width 0 height 0
